Goal: Browse casually: Explore the website without a specific task or goal

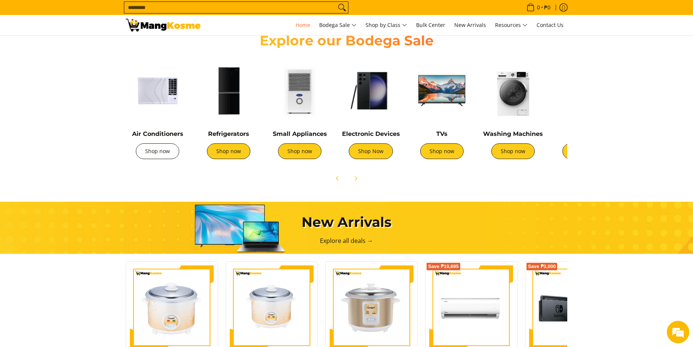
scroll to position [0, 298]
click at [150, 148] on link "Shop now" at bounding box center [157, 151] width 43 height 16
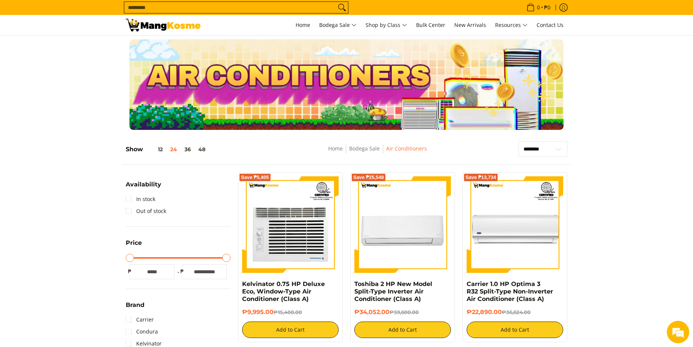
scroll to position [115, 0]
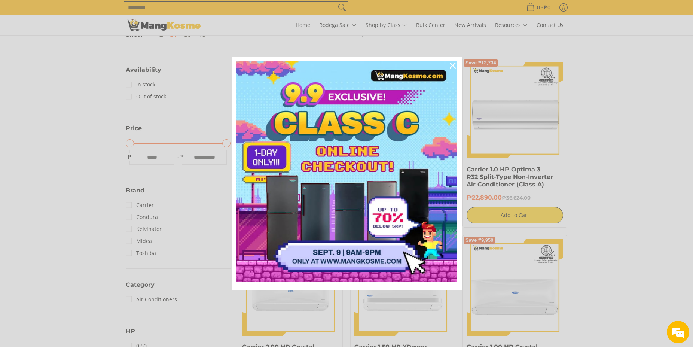
click at [665, 188] on div "Marketing offer form" at bounding box center [346, 173] width 693 height 347
click at [450, 64] on icon "close icon" at bounding box center [453, 66] width 6 height 6
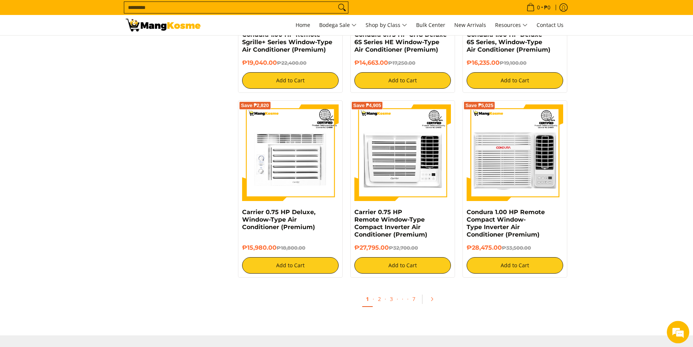
scroll to position [1336, 0]
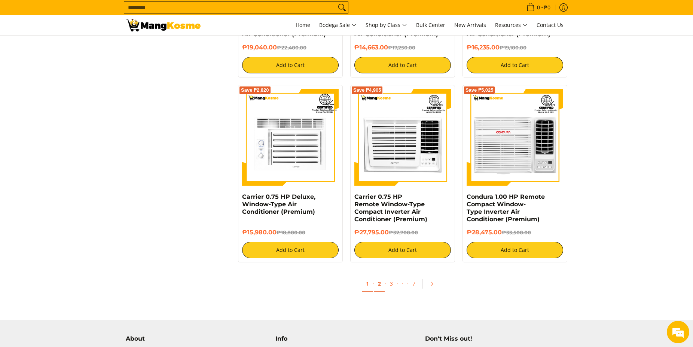
click at [379, 289] on link "2" at bounding box center [379, 283] width 10 height 15
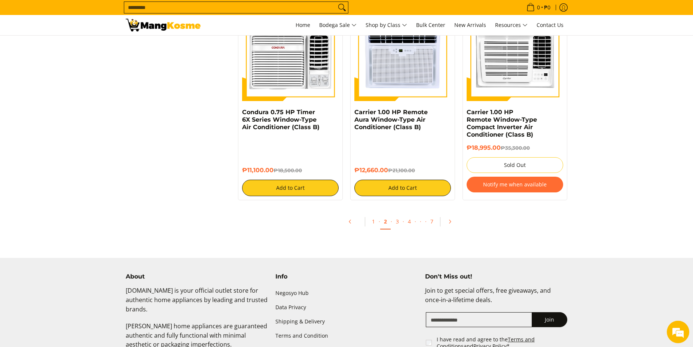
scroll to position [1451, 0]
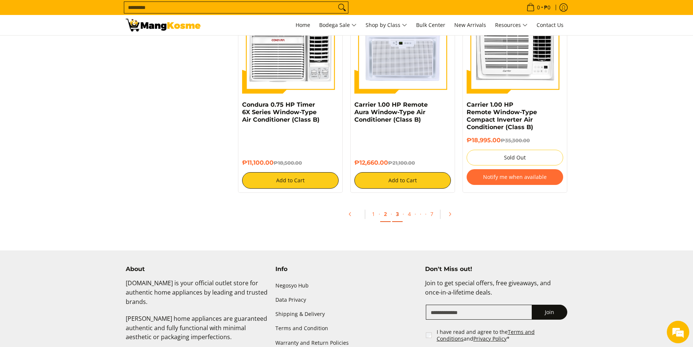
click at [397, 218] on link "3" at bounding box center [397, 214] width 10 height 15
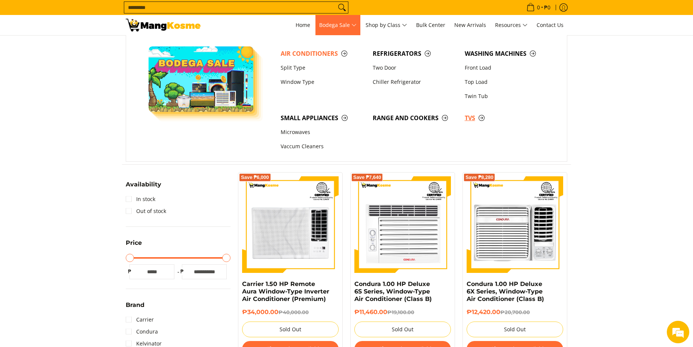
click at [481, 118] on span "TVs" at bounding box center [507, 117] width 85 height 9
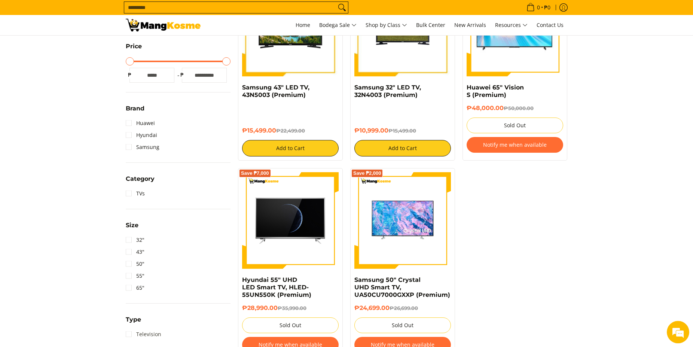
scroll to position [229, 0]
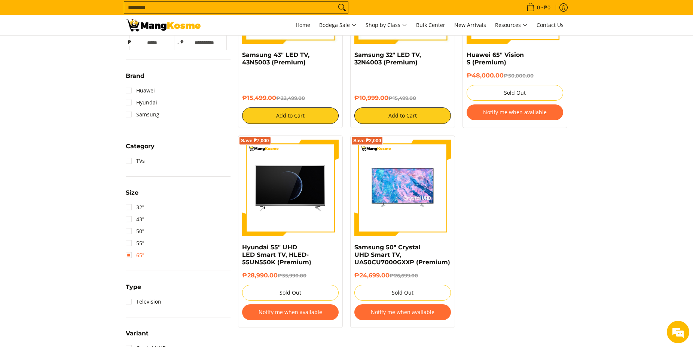
click at [129, 257] on link "65"" at bounding box center [135, 255] width 19 height 12
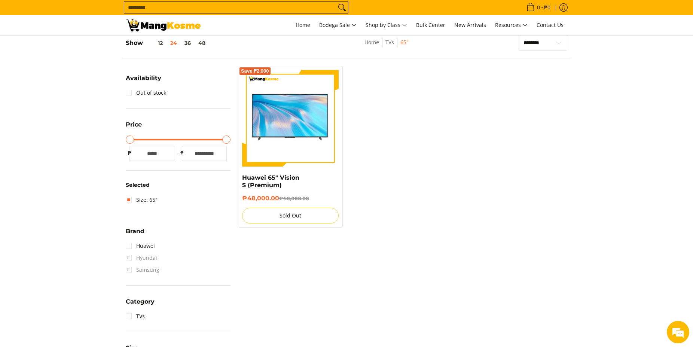
scroll to position [106, 0]
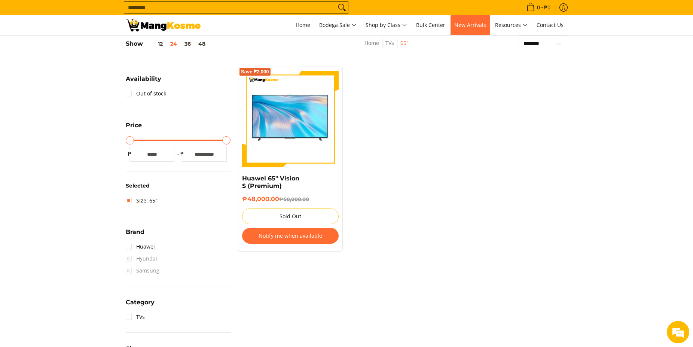
click at [470, 31] on link "New Arrivals" at bounding box center [470, 25] width 39 height 20
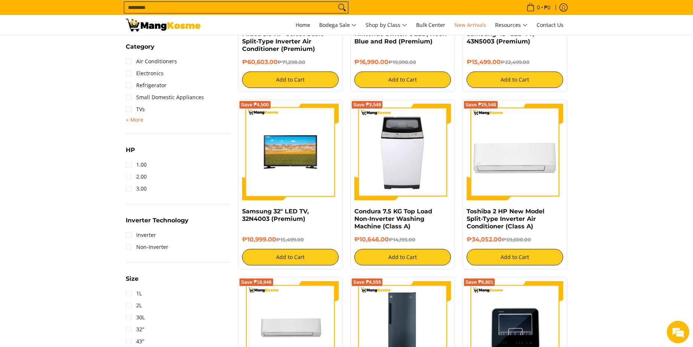
scroll to position [573, 0]
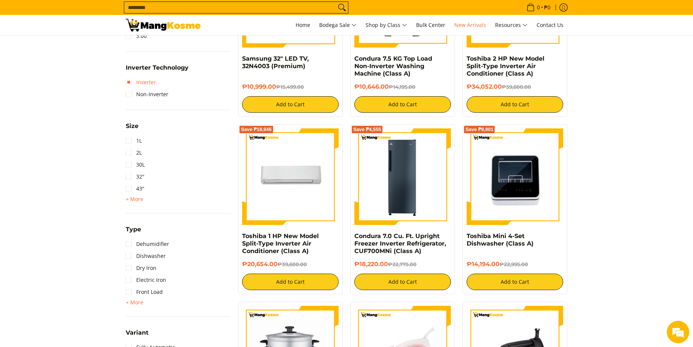
click at [129, 82] on link "Inverter" at bounding box center [141, 82] width 30 height 12
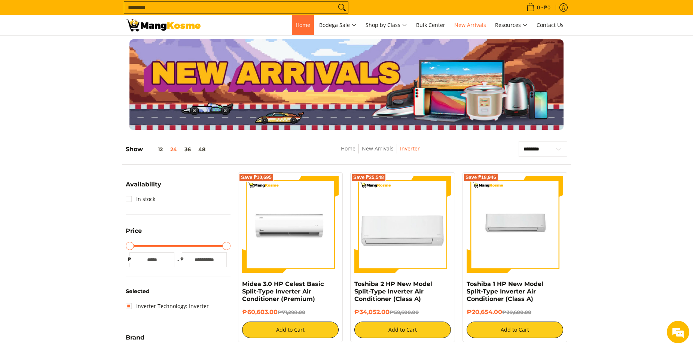
click at [305, 25] on span "Home" at bounding box center [303, 24] width 15 height 7
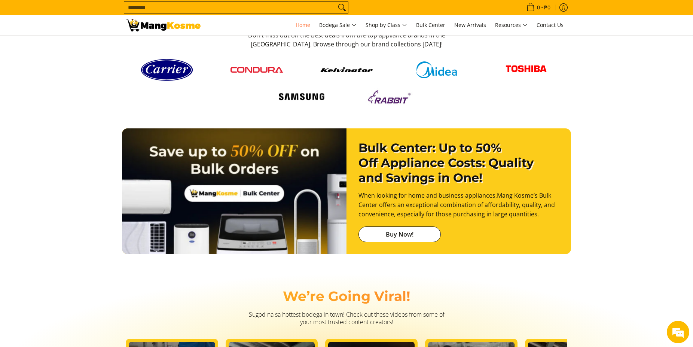
scroll to position [0, 595]
